Goal: Find contact information: Find emails

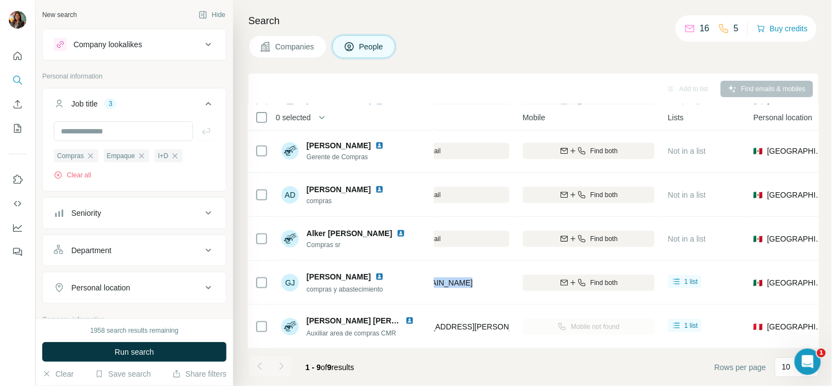
scroll to position [183, 143]
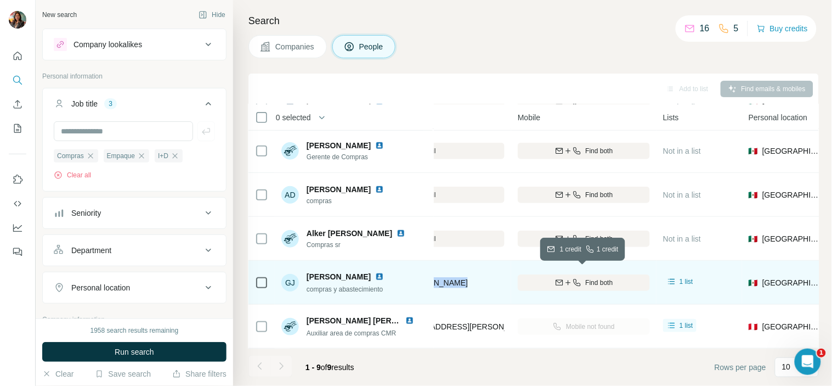
click at [537, 279] on div "Find both" at bounding box center [584, 283] width 132 height 10
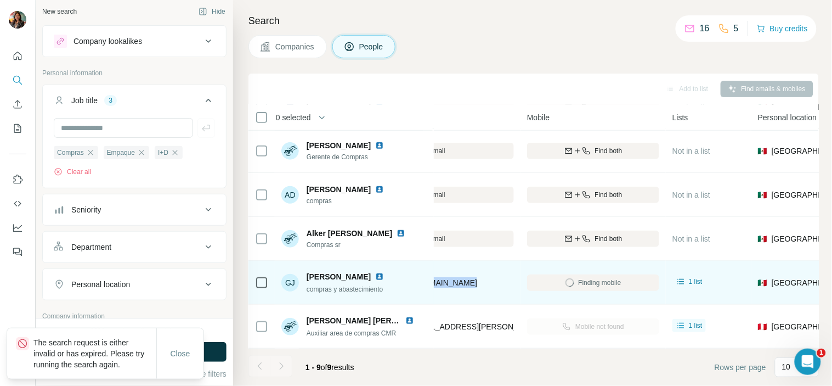
scroll to position [0, 0]
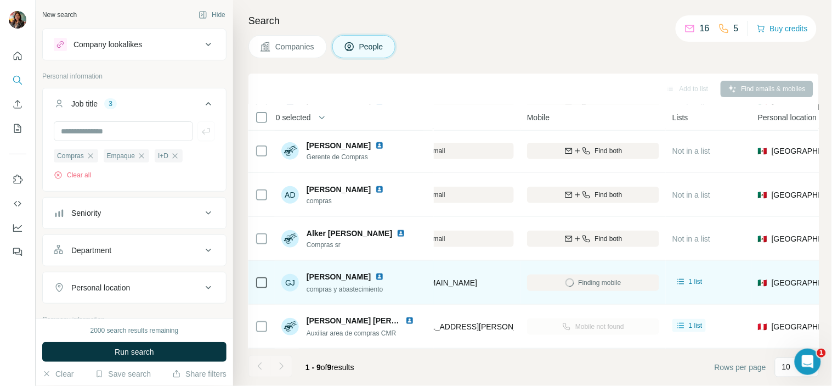
click at [598, 30] on div "Search Companies People Add to list Find emails & mobiles 0 selected People Com…" at bounding box center [532, 193] width 599 height 386
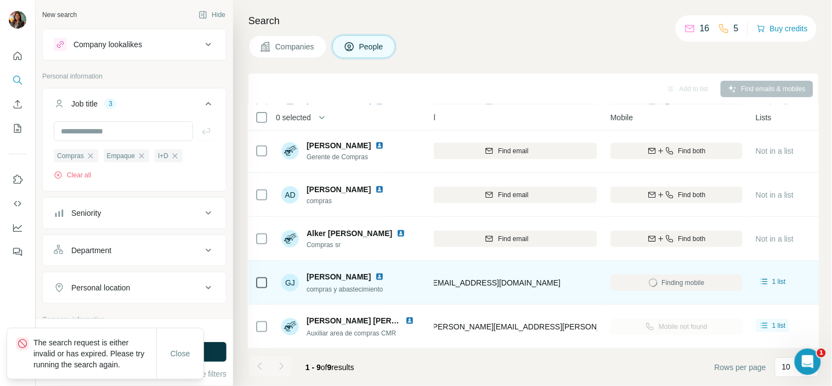
scroll to position [183, 41]
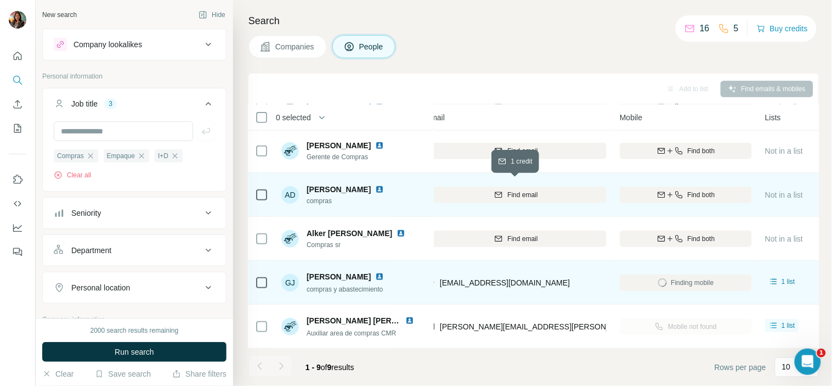
click at [536, 190] on span "Find email" at bounding box center [522, 195] width 30 height 10
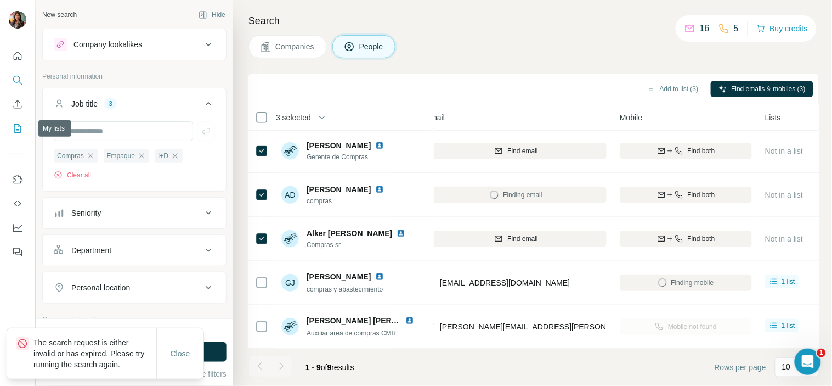
click at [24, 123] on button "My lists" at bounding box center [18, 129] width 18 height 20
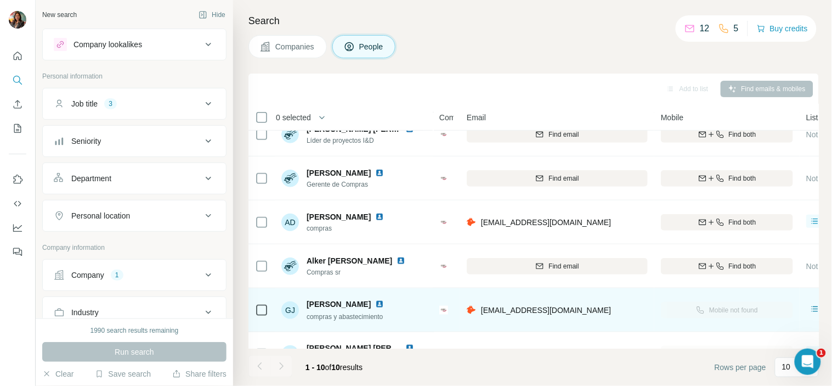
scroll to position [227, 0]
